Goal: Task Accomplishment & Management: Use online tool/utility

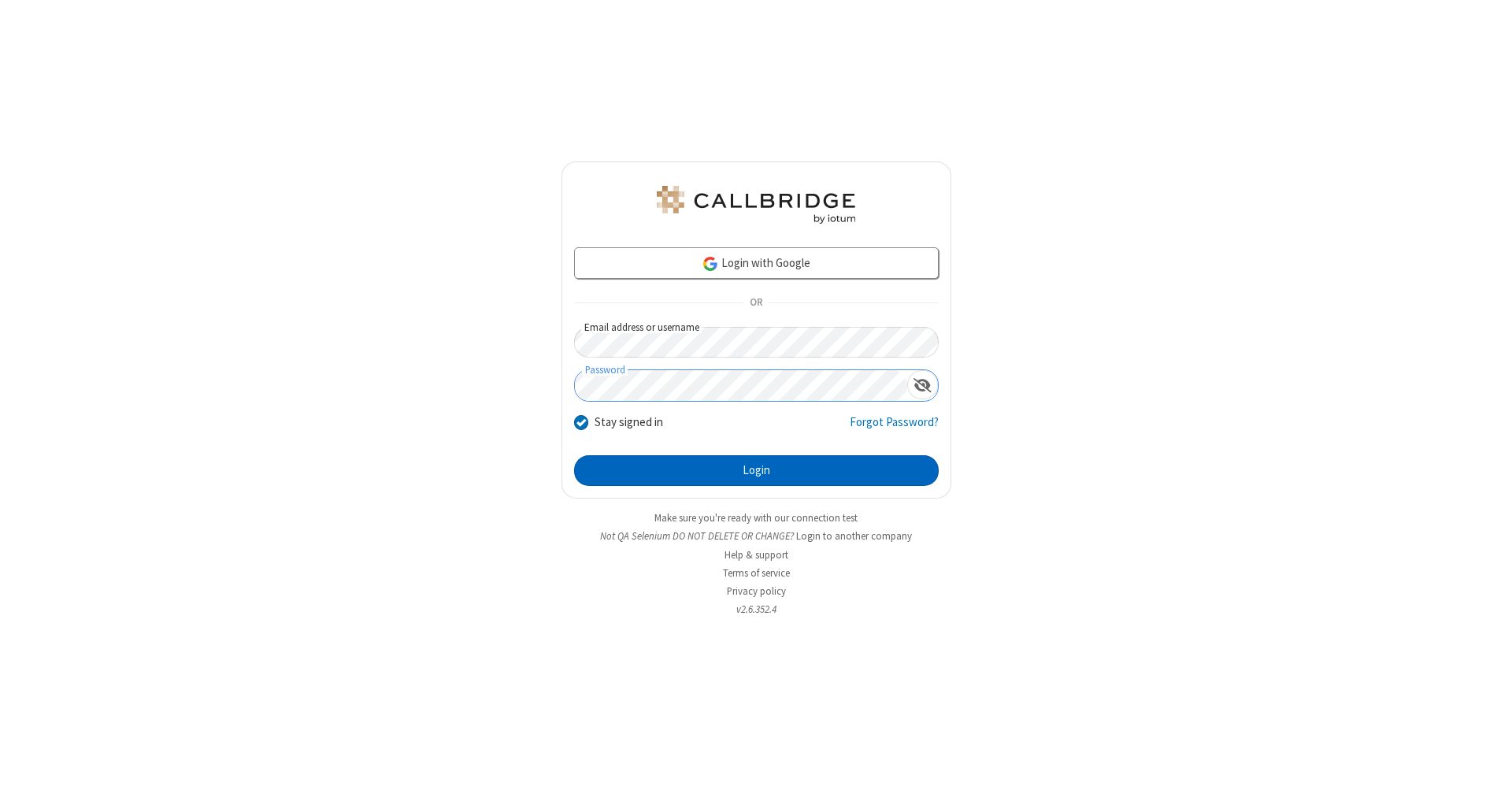
click at [756, 471] on button "Login" at bounding box center [756, 471] width 365 height 32
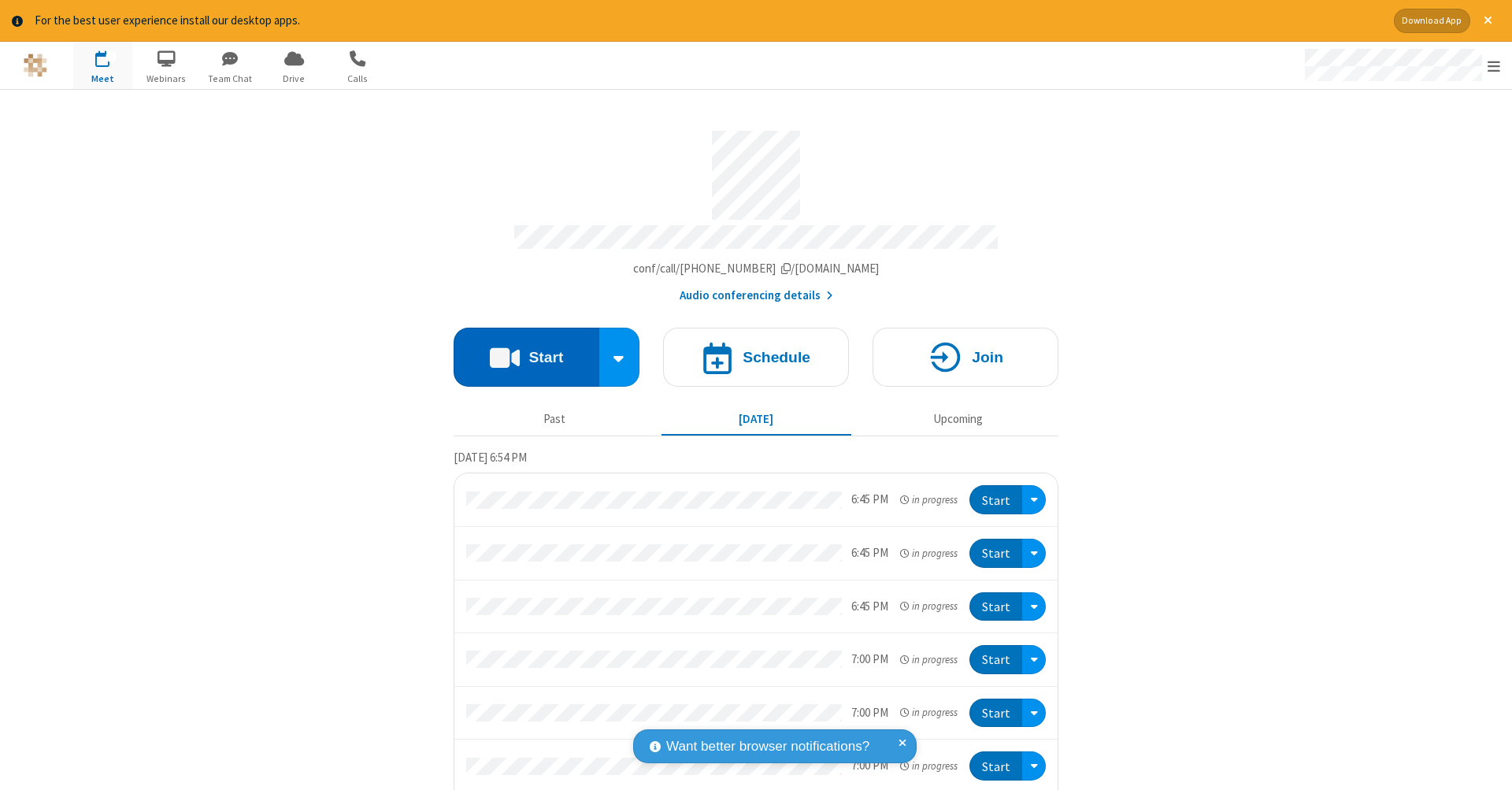
click at [520, 349] on button "Start" at bounding box center [526, 357] width 146 height 59
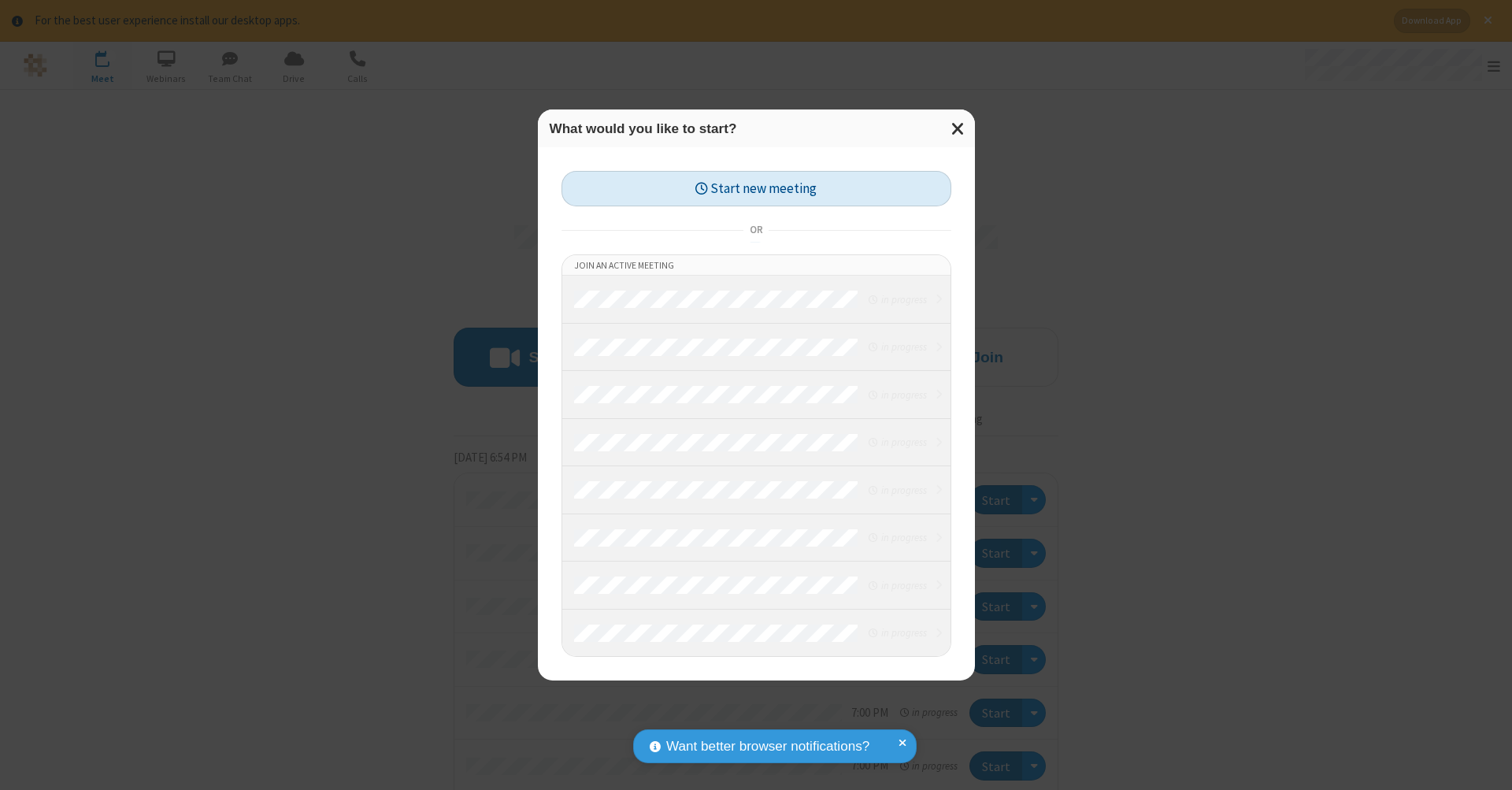
click at [756, 188] on button "Start new meeting" at bounding box center [756, 188] width 390 height 35
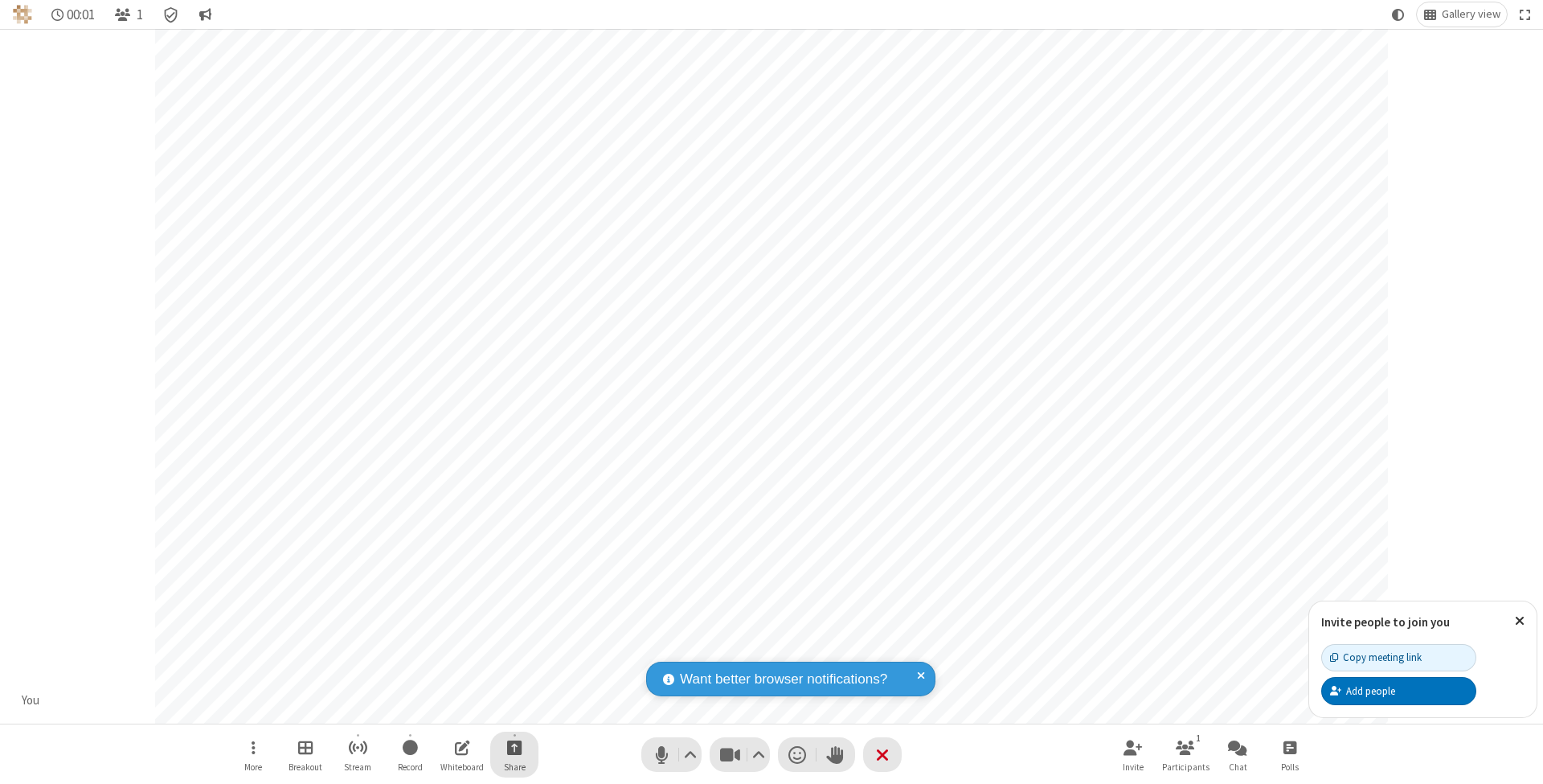
click at [514, 747] on span "Start sharing" at bounding box center [515, 747] width 15 height 20
click at [514, 650] on span "Share additional camera" at bounding box center [524, 654] width 119 height 14
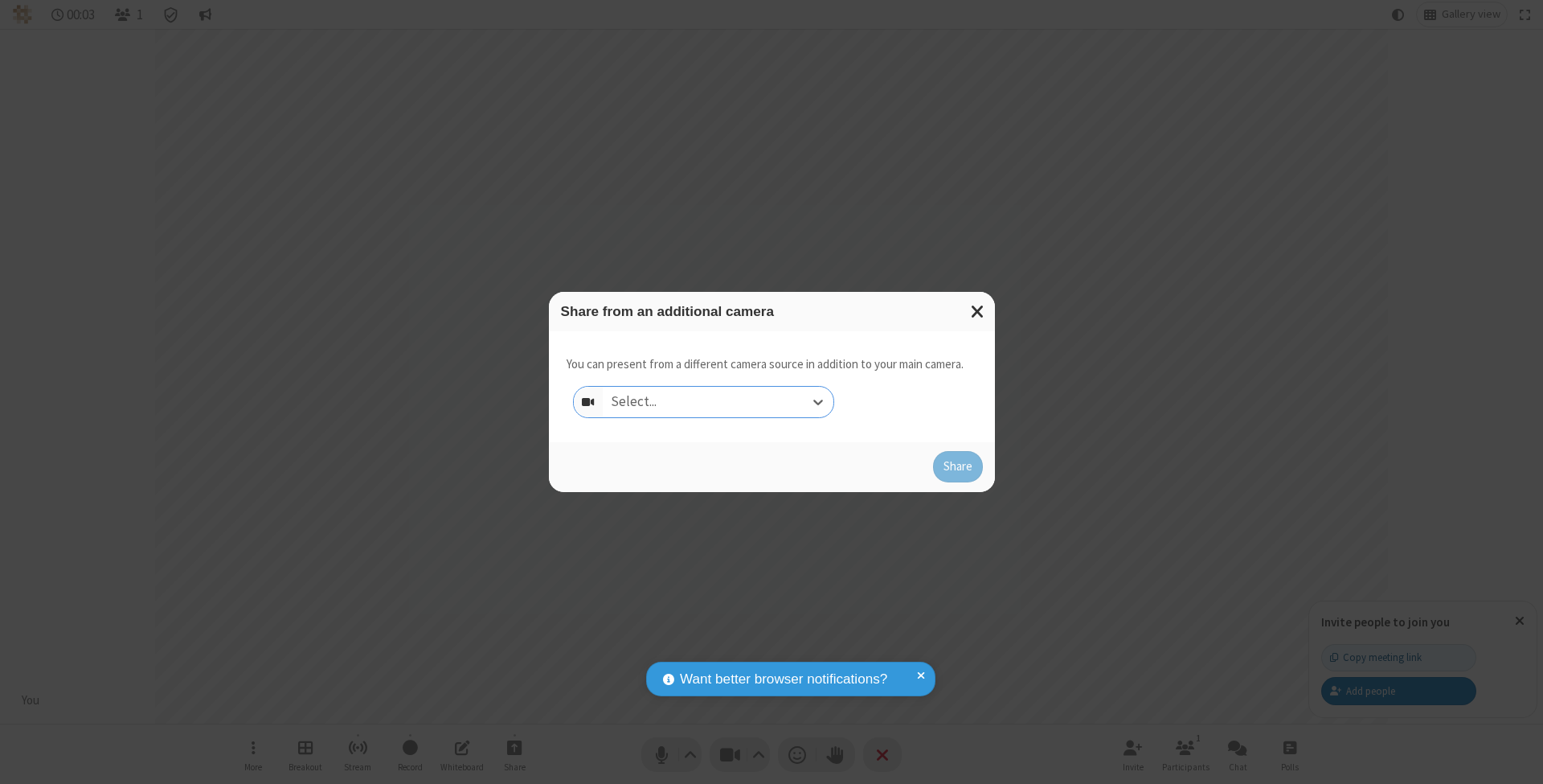
click at [718, 401] on div "Select..." at bounding box center [718, 401] width 230 height 31
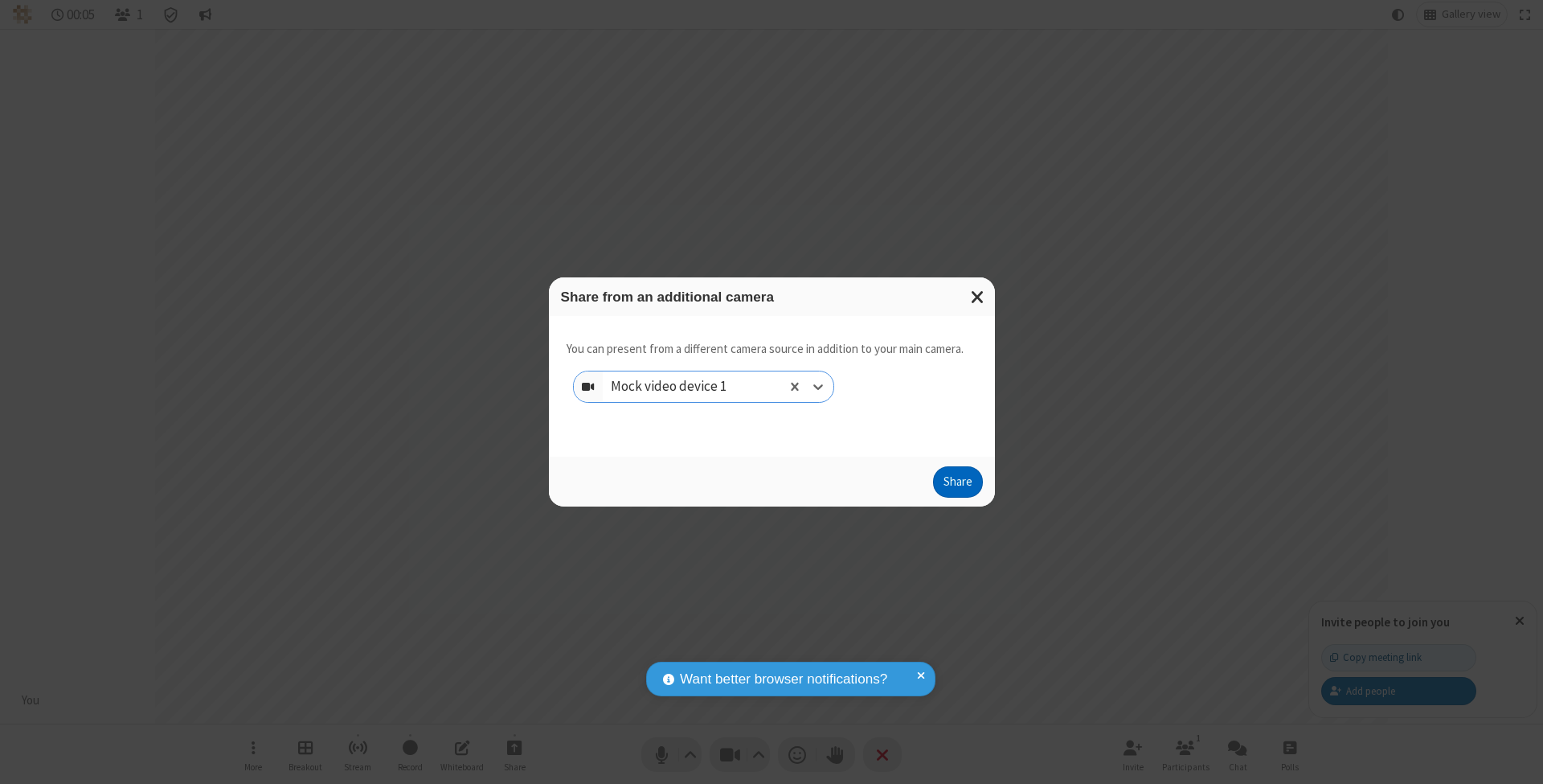
click at [958, 497] on button "Share" at bounding box center [959, 482] width 50 height 33
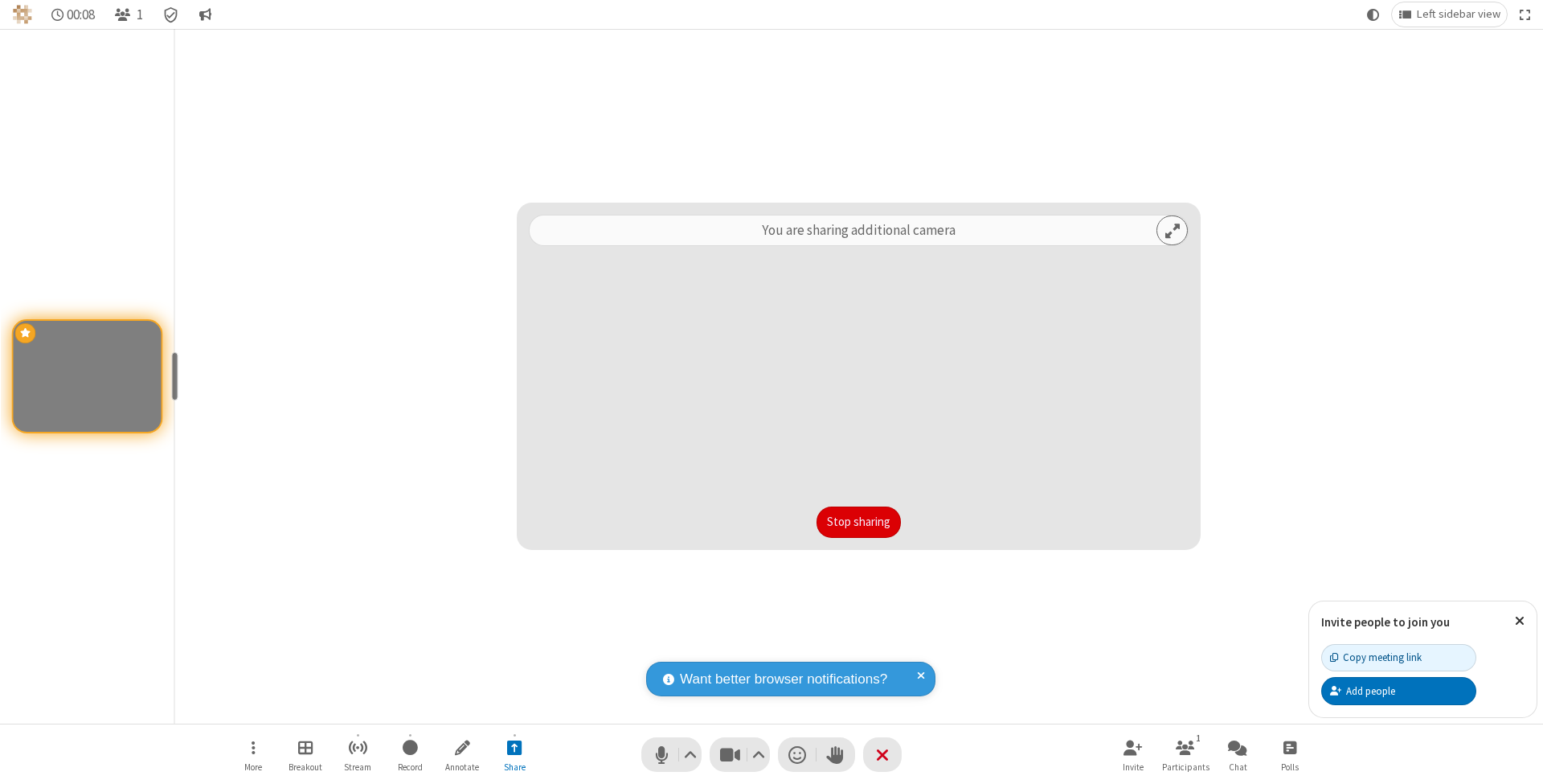
click at [858, 522] on button "Stop sharing" at bounding box center [858, 522] width 85 height 33
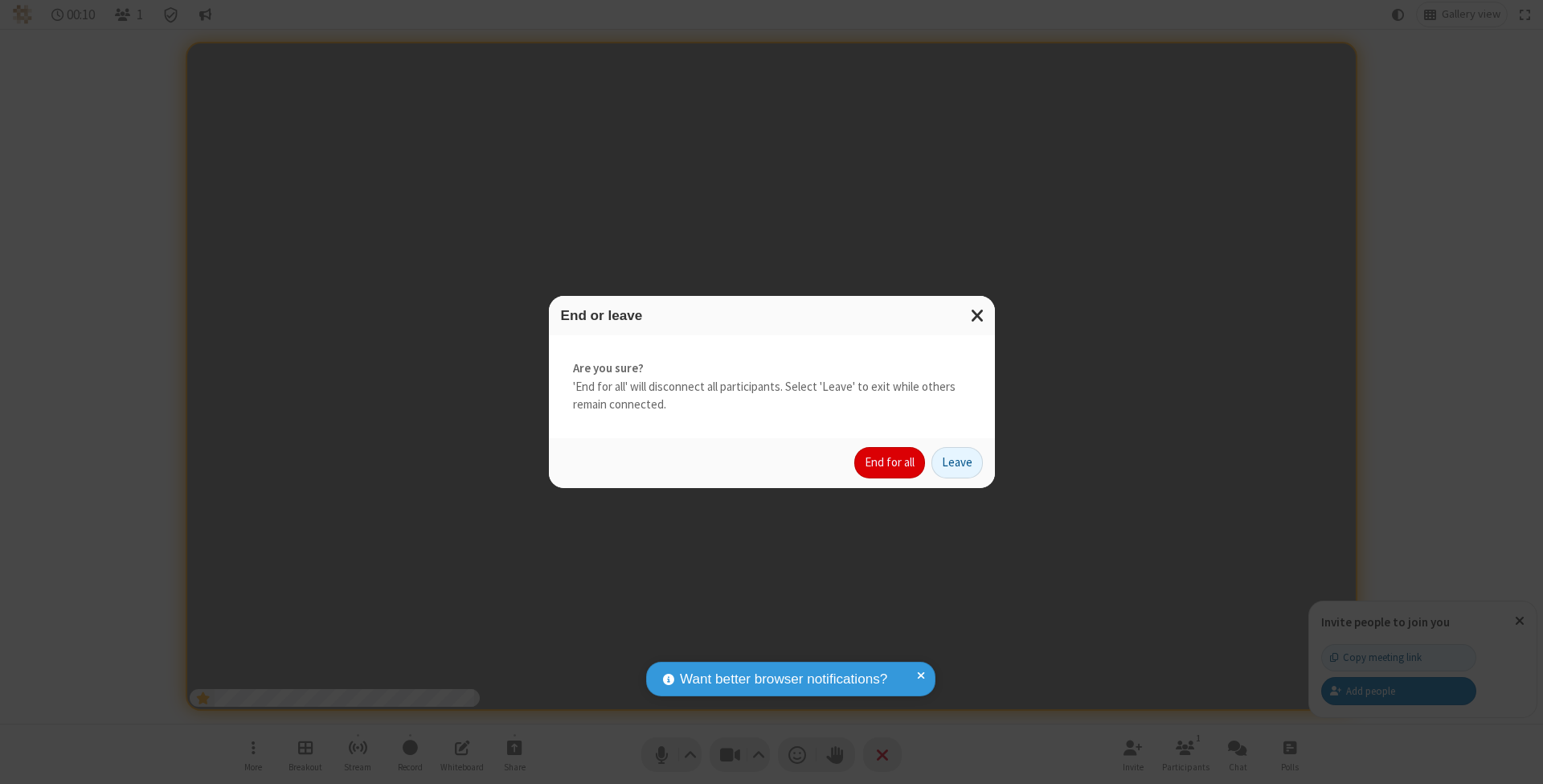
click at [891, 462] on button "End for all" at bounding box center [890, 463] width 71 height 33
